Goal: Find specific page/section: Find specific page/section

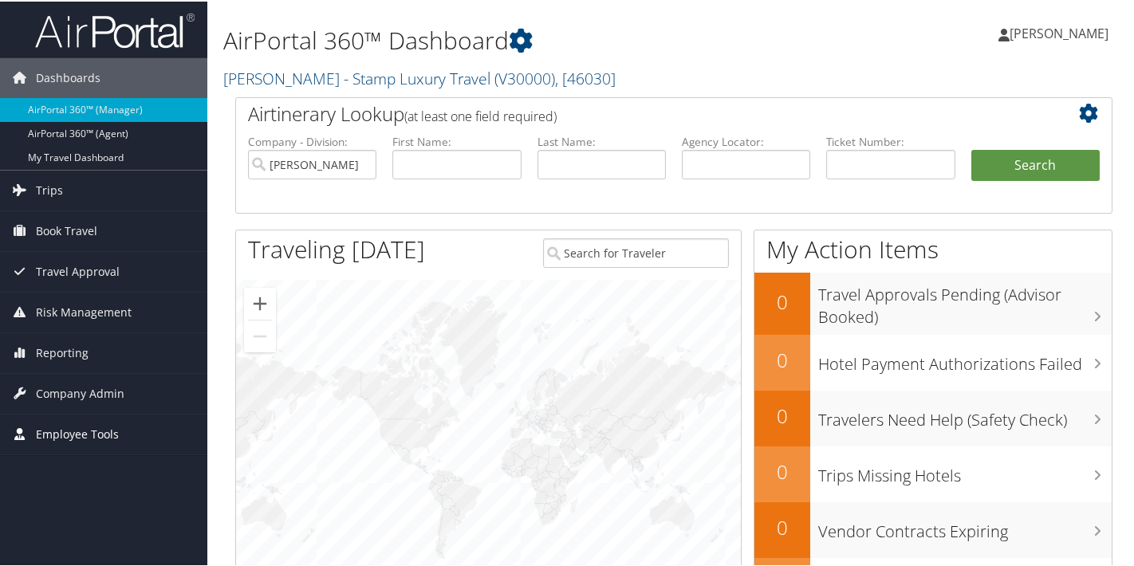
click at [81, 428] on span "Employee Tools" at bounding box center [77, 433] width 83 height 40
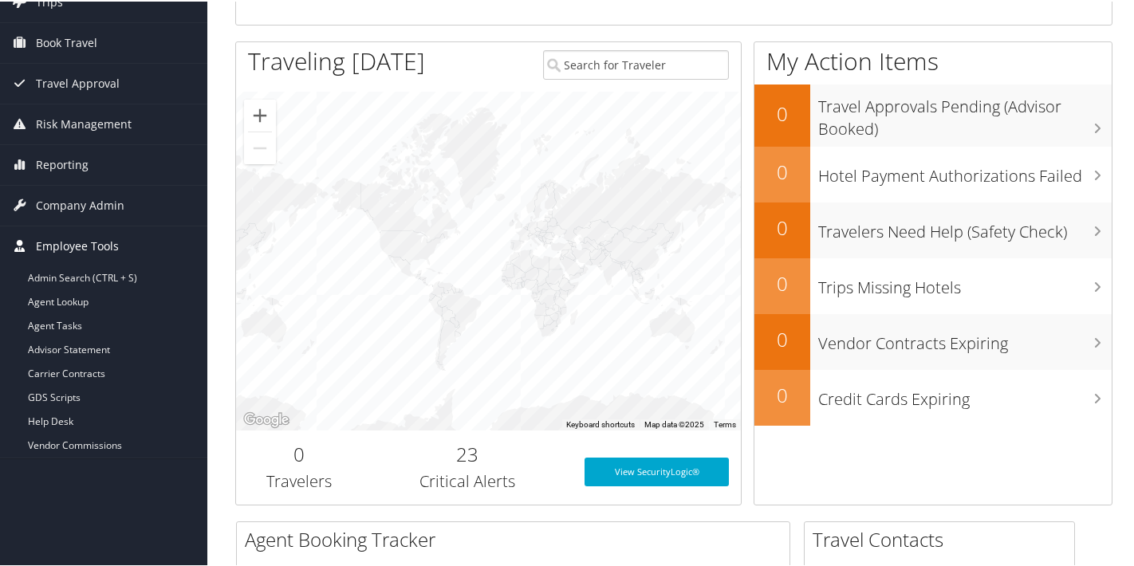
scroll to position [207, 0]
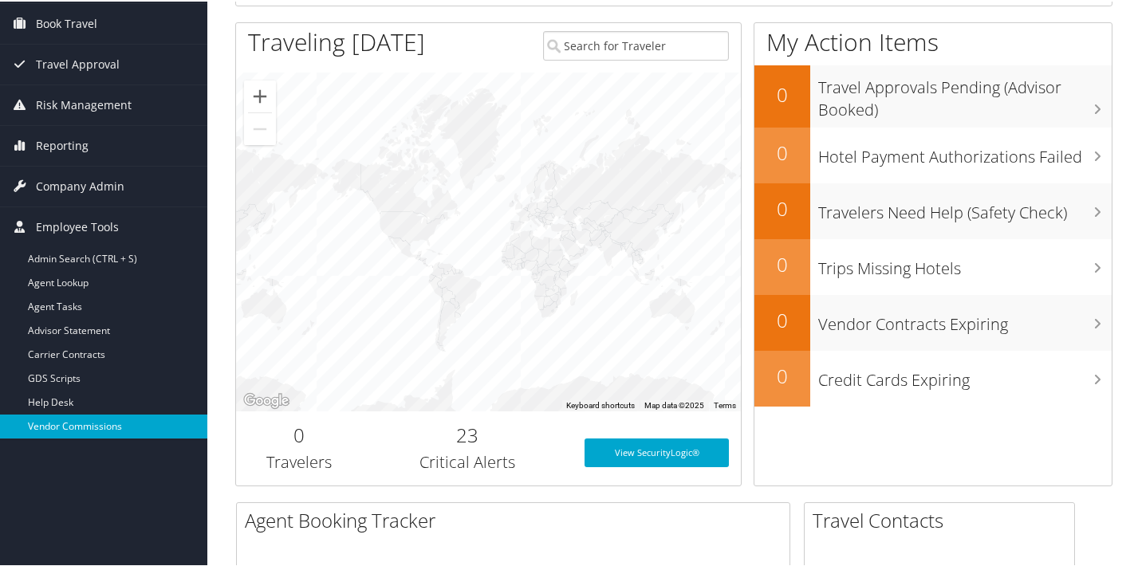
click at [81, 423] on link "Vendor Commissions" at bounding box center [103, 425] width 207 height 24
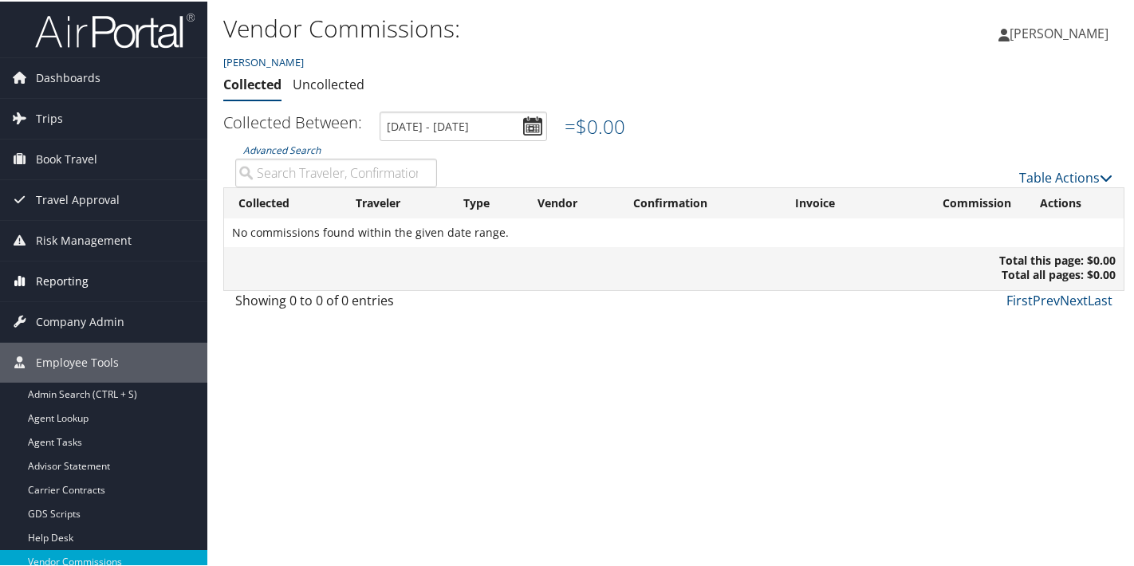
click at [84, 285] on span "Reporting" at bounding box center [62, 280] width 53 height 40
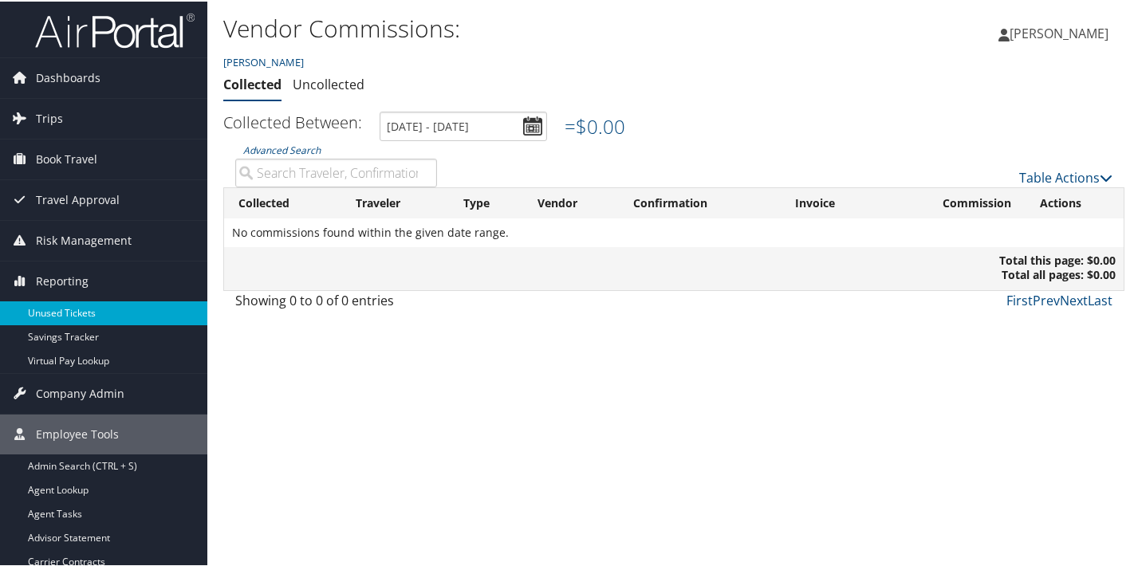
click at [81, 314] on link "Unused Tickets" at bounding box center [103, 312] width 207 height 24
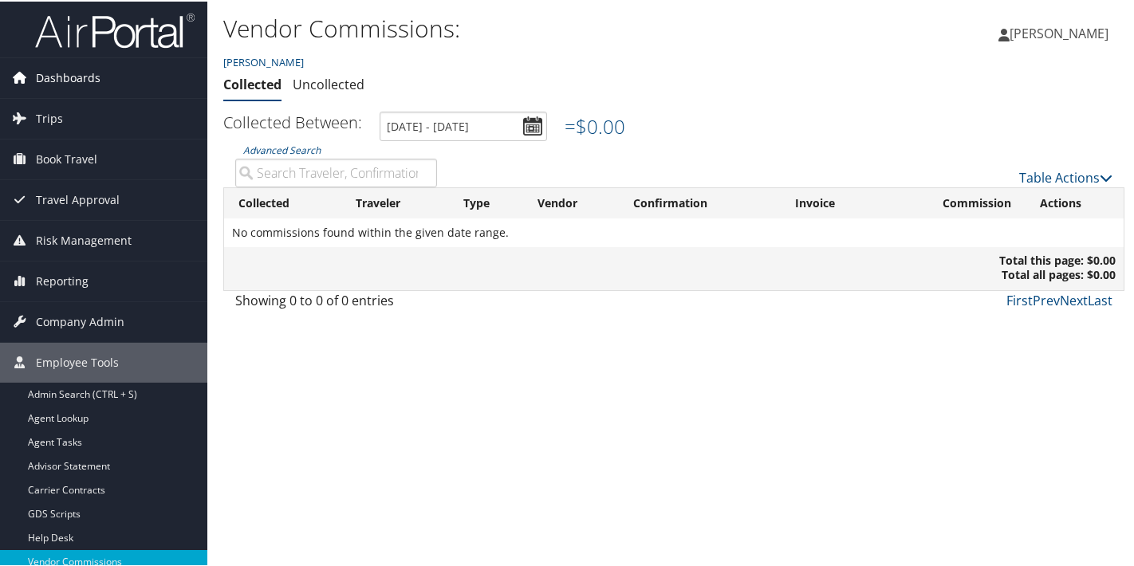
click at [68, 76] on span "Dashboards" at bounding box center [68, 77] width 65 height 40
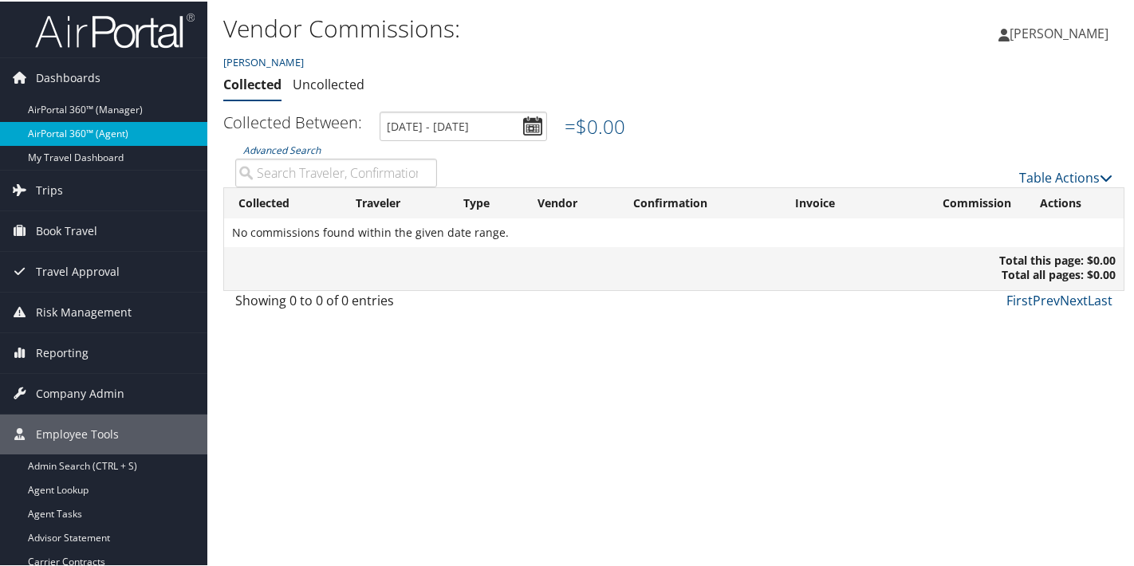
click at [73, 135] on link "AirPortal 360™ (Agent)" at bounding box center [103, 132] width 207 height 24
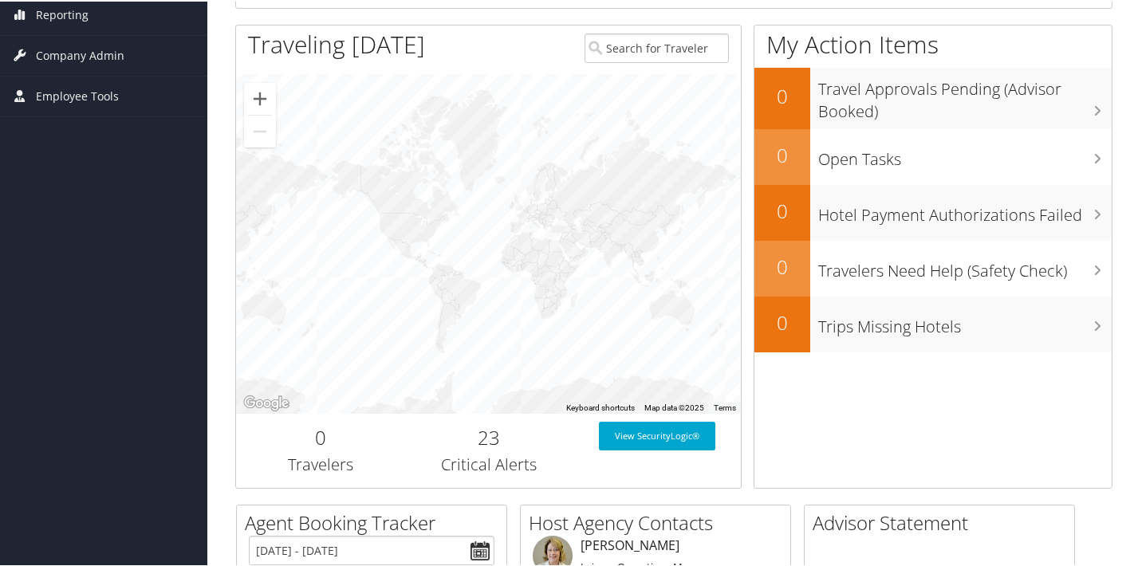
scroll to position [308, 0]
